Goal: Information Seeking & Learning: Learn about a topic

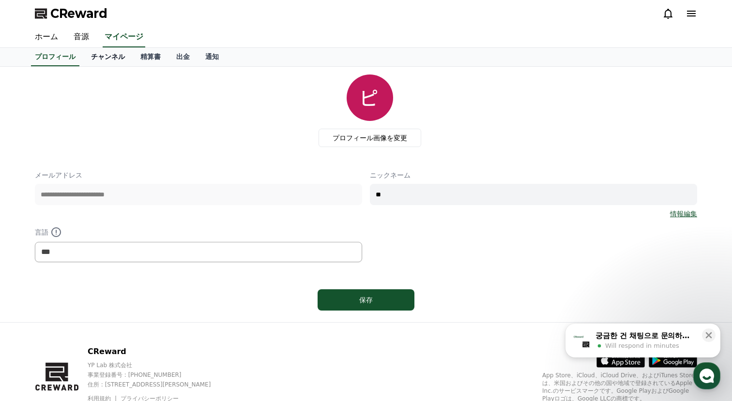
click at [114, 60] on link "チャンネル" at bounding box center [107, 57] width 49 height 18
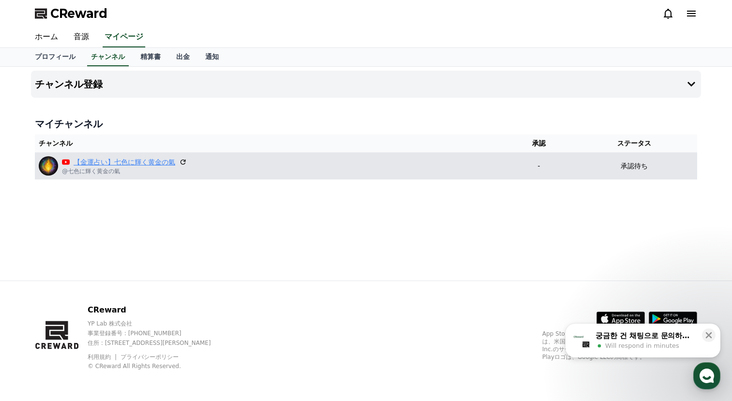
click at [165, 163] on link "【金運占い】七色に輝く黄金の氣" at bounding box center [125, 162] width 102 height 10
click at [296, 173] on div "【[PERSON_NAME]占い】七色に輝く黄金の氣 @七色に輝く黄金の氣" at bounding box center [271, 165] width 464 height 19
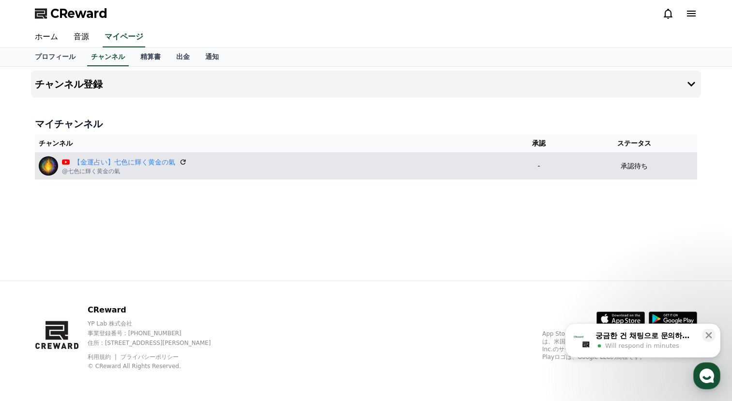
click at [628, 161] on p "承認待ち" at bounding box center [634, 166] width 27 height 10
click at [109, 171] on p "@七色に輝く黄金の氣" at bounding box center [124, 172] width 125 height 8
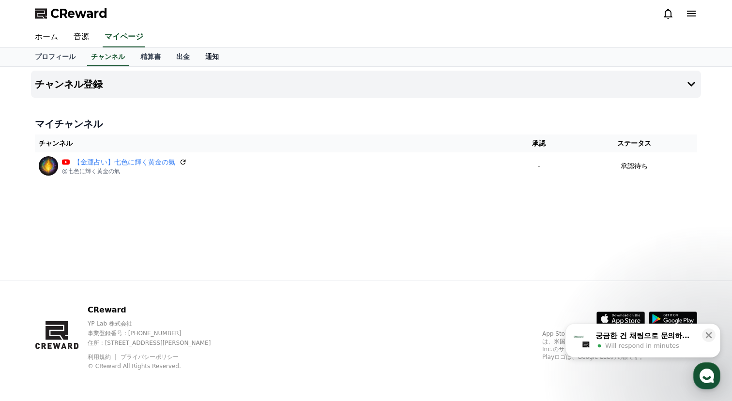
click at [210, 55] on link "通知" at bounding box center [212, 57] width 29 height 18
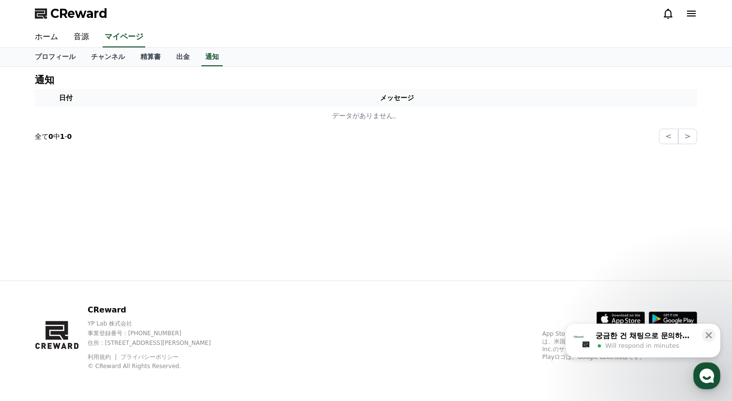
click at [692, 14] on icon at bounding box center [691, 14] width 9 height 6
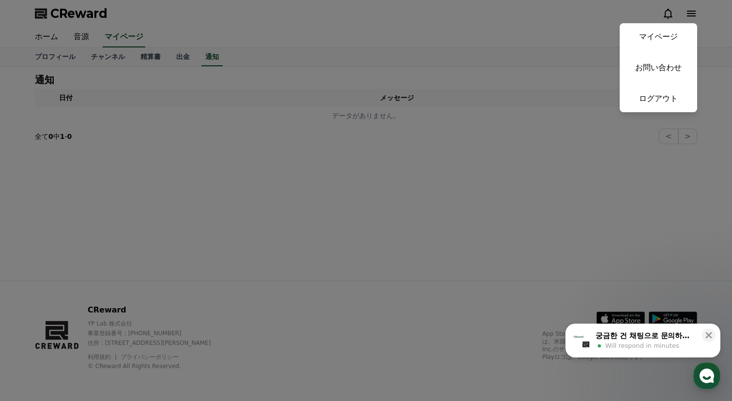
click at [541, 80] on button "close" at bounding box center [366, 200] width 732 height 401
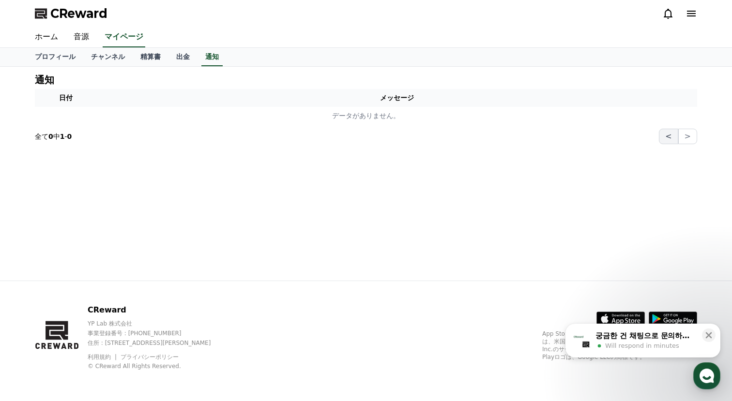
click at [678, 136] on button "<" at bounding box center [668, 136] width 19 height 15
click at [694, 136] on button ">" at bounding box center [687, 136] width 19 height 15
click at [490, 133] on section "全て 0 中 1 - 0 < >" at bounding box center [366, 136] width 662 height 15
click at [123, 56] on link "チャンネル" at bounding box center [107, 57] width 49 height 18
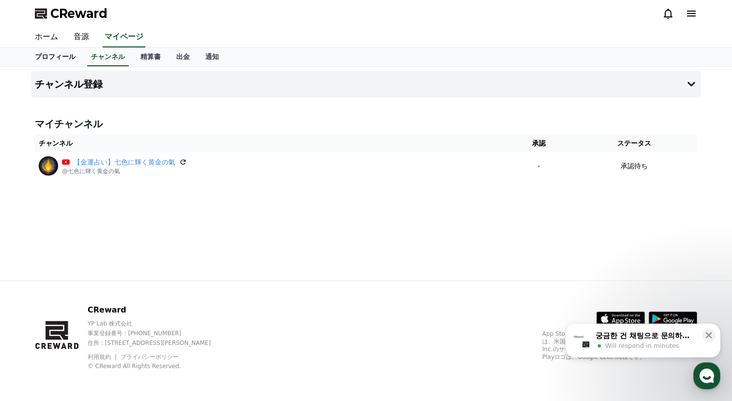
click at [59, 56] on link "プロフィール" at bounding box center [55, 57] width 56 height 18
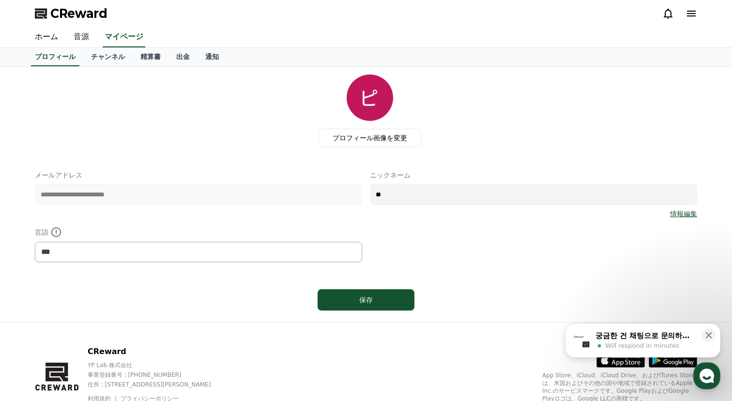
click at [87, 33] on link "音源" at bounding box center [81, 37] width 31 height 20
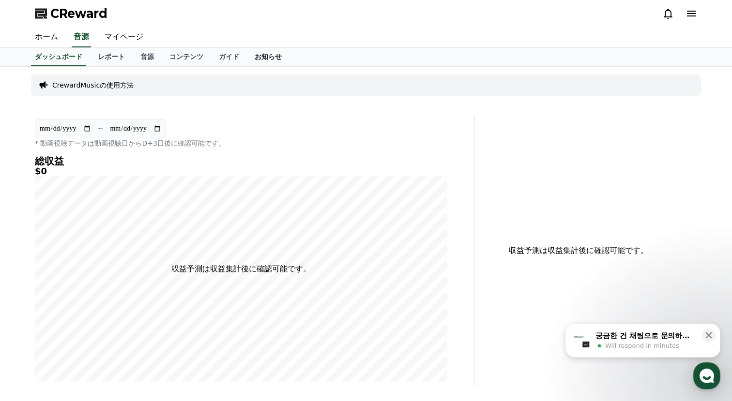
click at [269, 55] on link "お知らせ" at bounding box center [268, 57] width 43 height 18
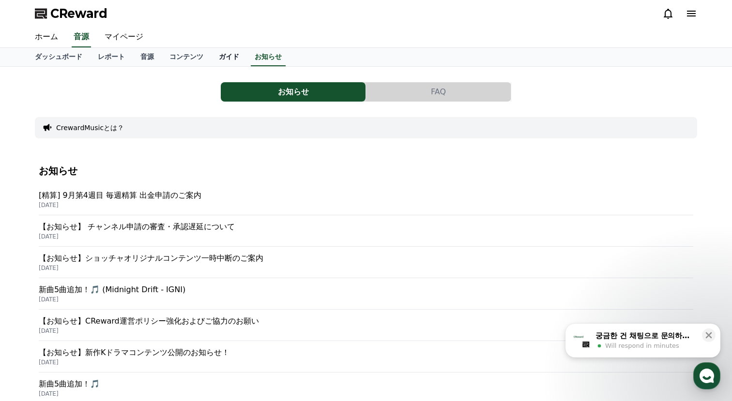
click at [229, 62] on link "ガイド" at bounding box center [229, 57] width 36 height 18
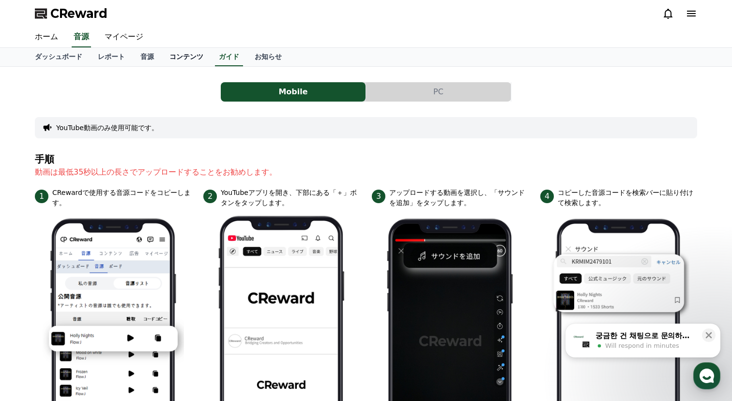
click at [192, 61] on link "コンテンツ" at bounding box center [186, 57] width 49 height 18
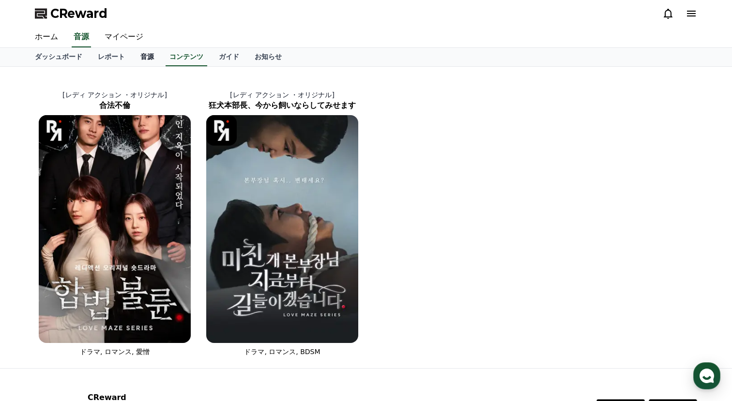
click at [151, 50] on link "音源" at bounding box center [147, 57] width 29 height 18
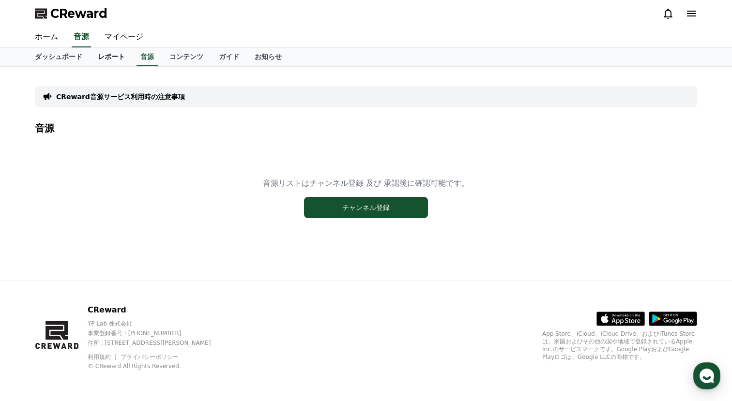
click at [118, 55] on link "レポート" at bounding box center [111, 57] width 43 height 18
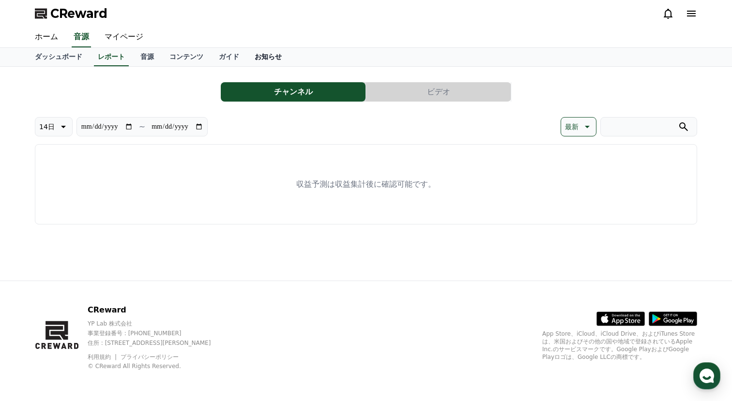
click at [269, 54] on link "お知らせ" at bounding box center [268, 57] width 43 height 18
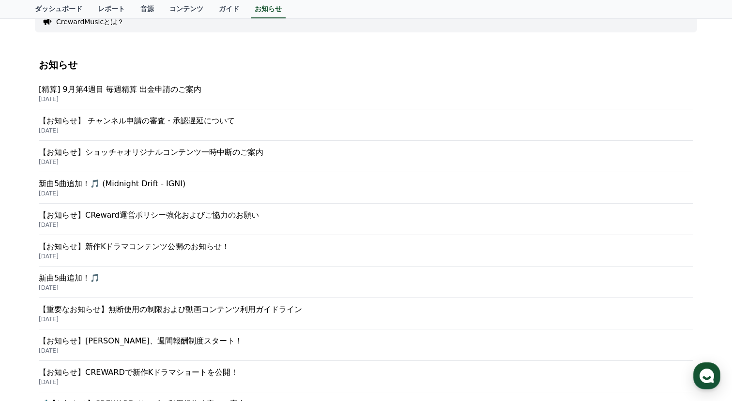
scroll to position [107, 0]
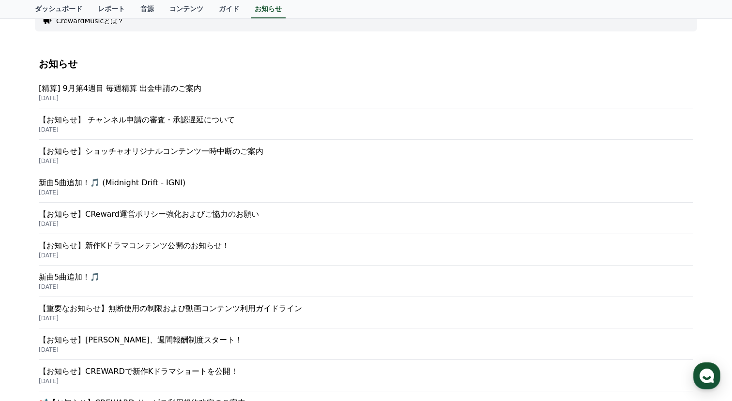
click at [225, 120] on p "【お知らせ】 チャンネル申請の審査・承認遅延について" at bounding box center [366, 120] width 655 height 12
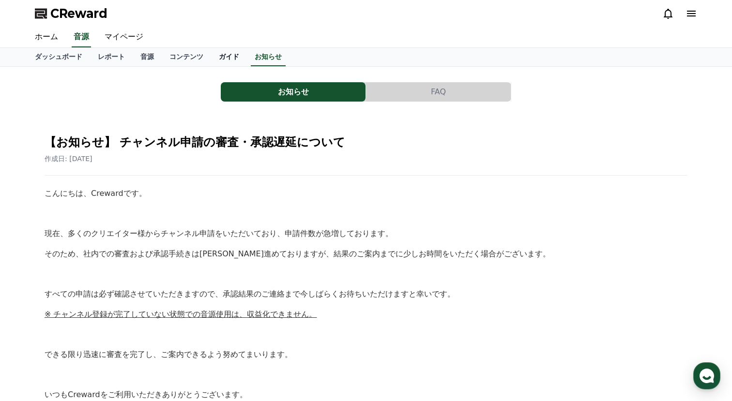
click at [226, 58] on link "ガイド" at bounding box center [229, 57] width 36 height 18
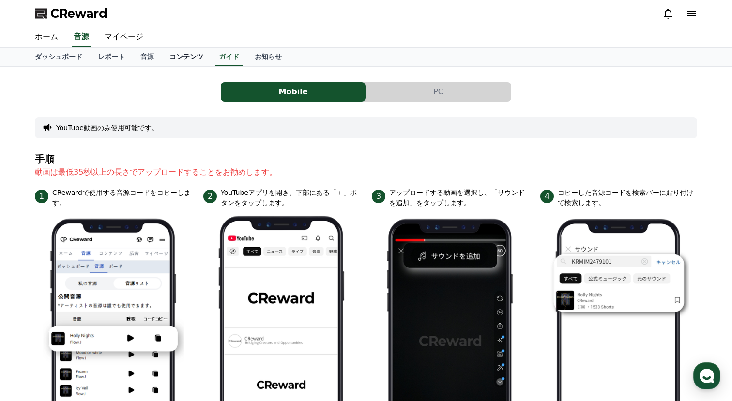
click at [194, 58] on link "コンテンツ" at bounding box center [186, 57] width 49 height 18
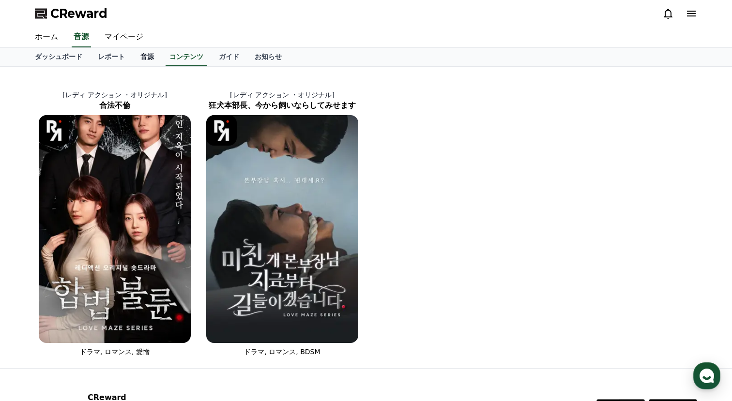
click at [141, 58] on link "音源" at bounding box center [147, 57] width 29 height 18
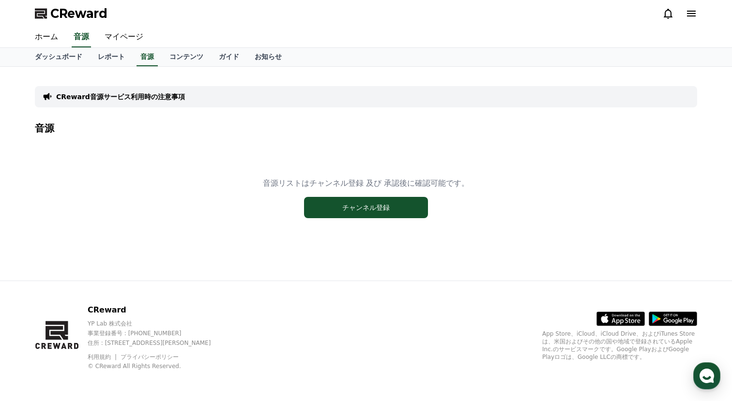
click at [187, 93] on div "CReward音源サービス利用時の注意事項" at bounding box center [366, 96] width 662 height 21
click at [167, 91] on div "CReward音源サービス利用時の注意事項" at bounding box center [366, 96] width 662 height 21
click at [76, 95] on p "CReward音源サービス利用時の注意事項" at bounding box center [120, 97] width 129 height 10
